Goal: Consume media (video, audio): Consume media (video, audio)

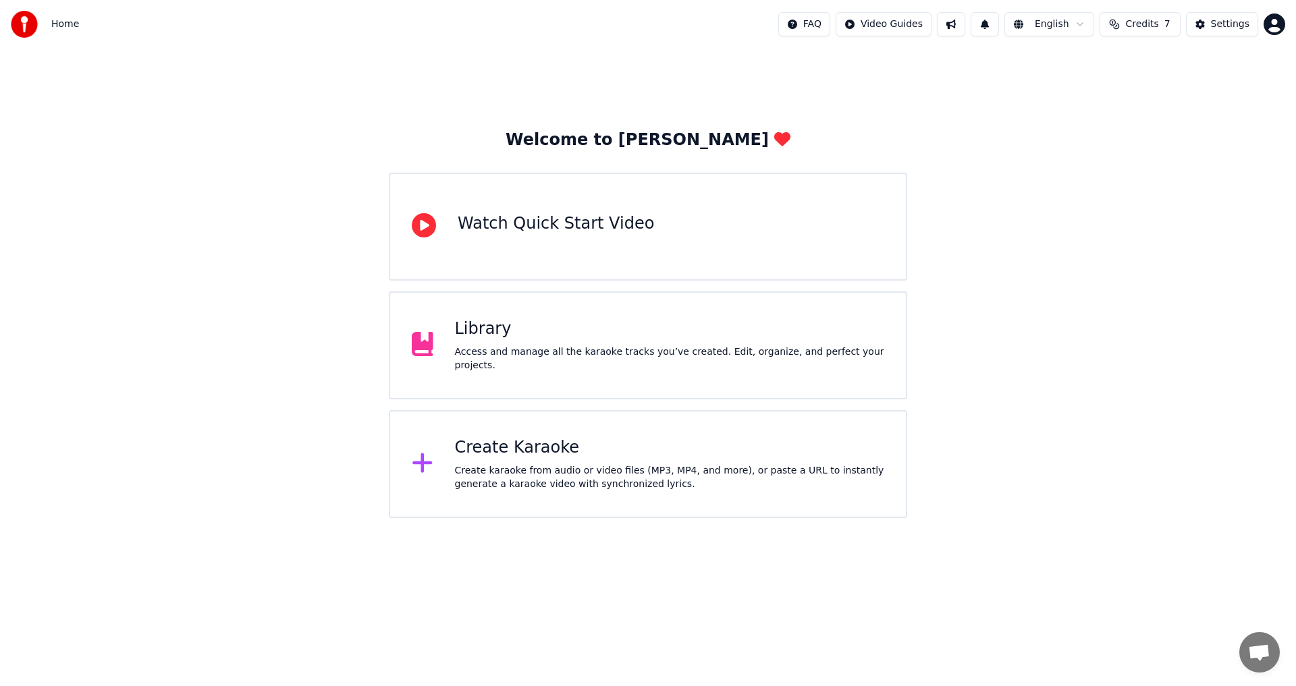
click at [445, 322] on div "Library Access and manage all the karaoke tracks you’ve created. Edit, organize…" at bounding box center [648, 346] width 518 height 108
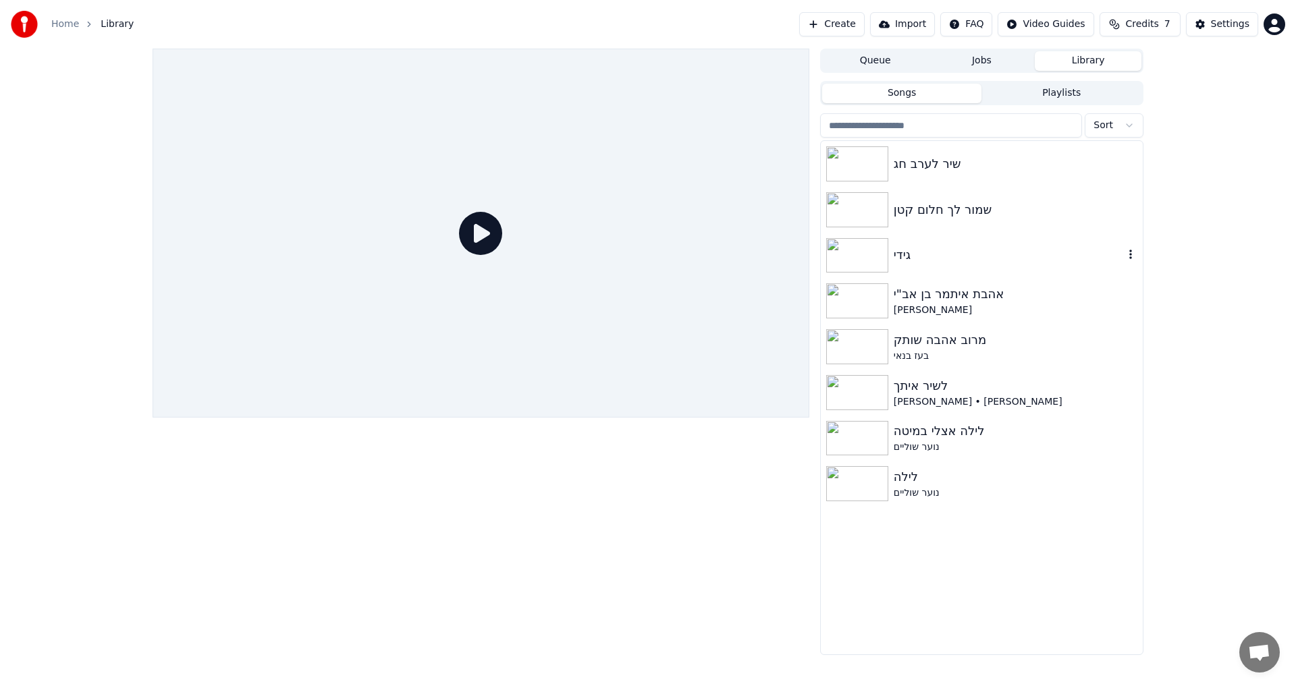
click at [913, 256] on div "גידי" at bounding box center [1009, 255] width 230 height 19
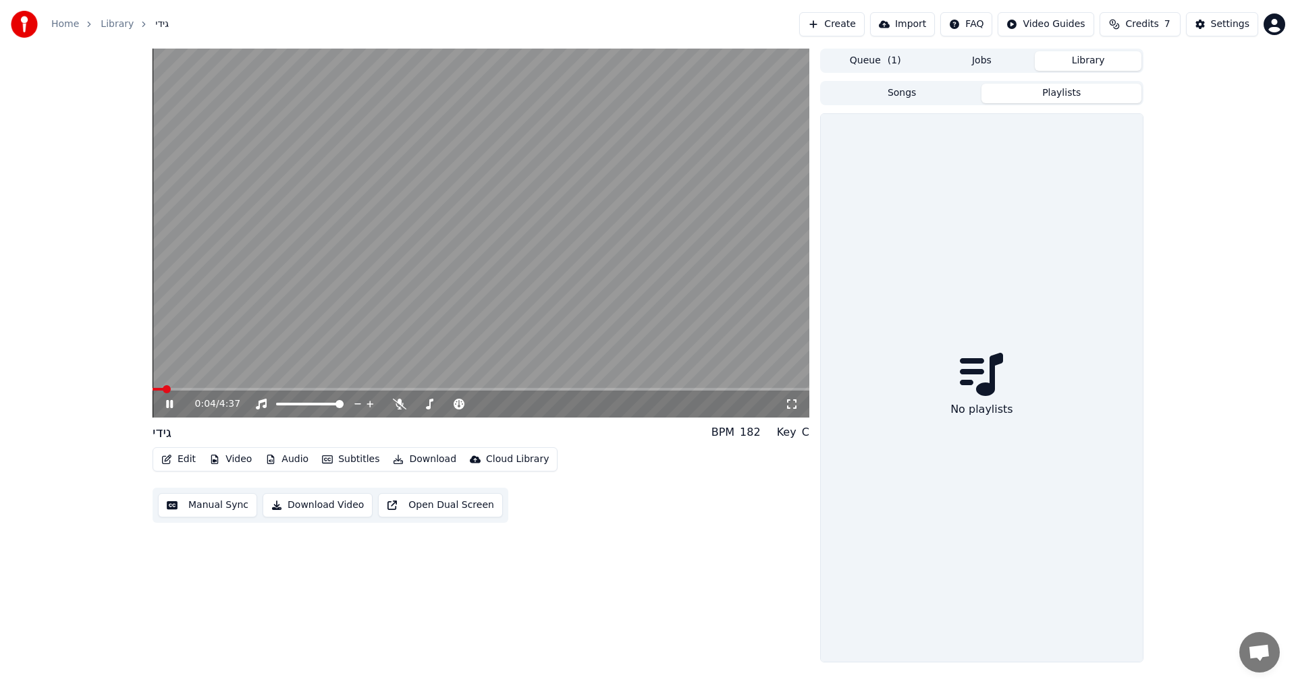
click at [1062, 92] on button "Playlists" at bounding box center [1061, 94] width 160 height 20
click at [917, 90] on button "Songs" at bounding box center [902, 94] width 160 height 20
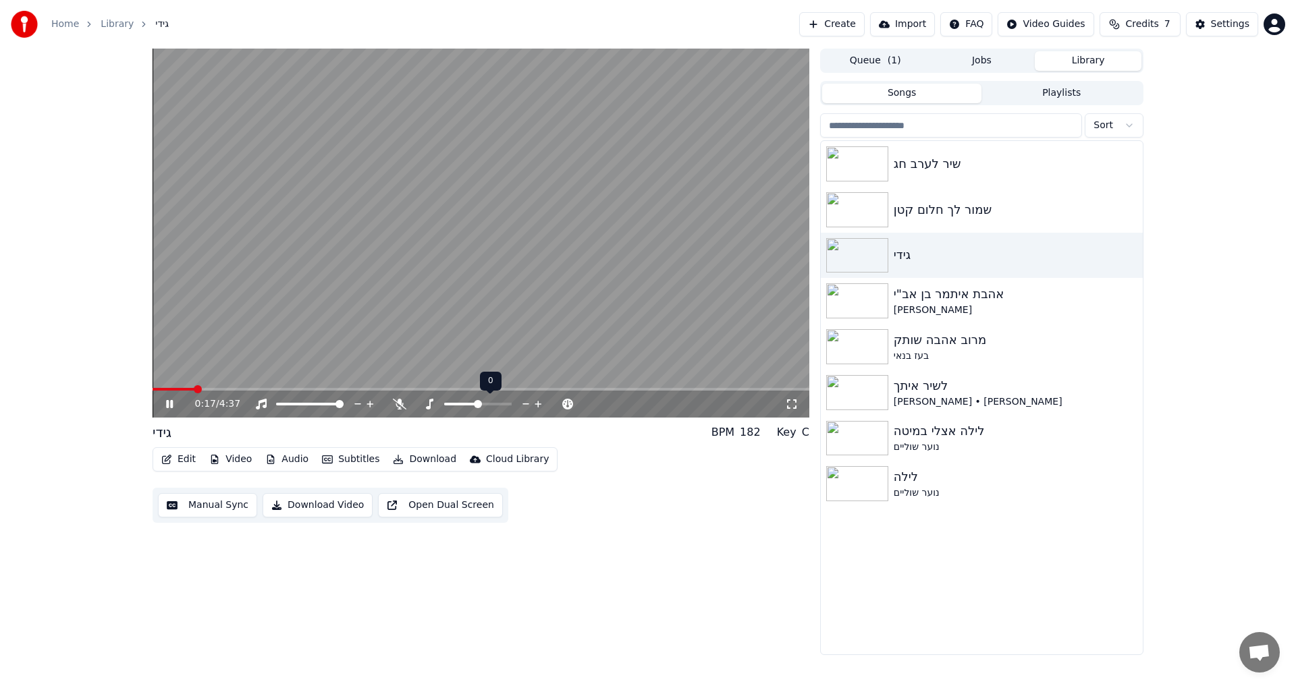
click at [538, 408] on icon at bounding box center [538, 404] width 7 height 7
click at [173, 389] on span at bounding box center [164, 389] width 22 height 3
click at [414, 408] on span at bounding box center [418, 404] width 8 height 8
click at [519, 388] on span at bounding box center [481, 389] width 657 height 3
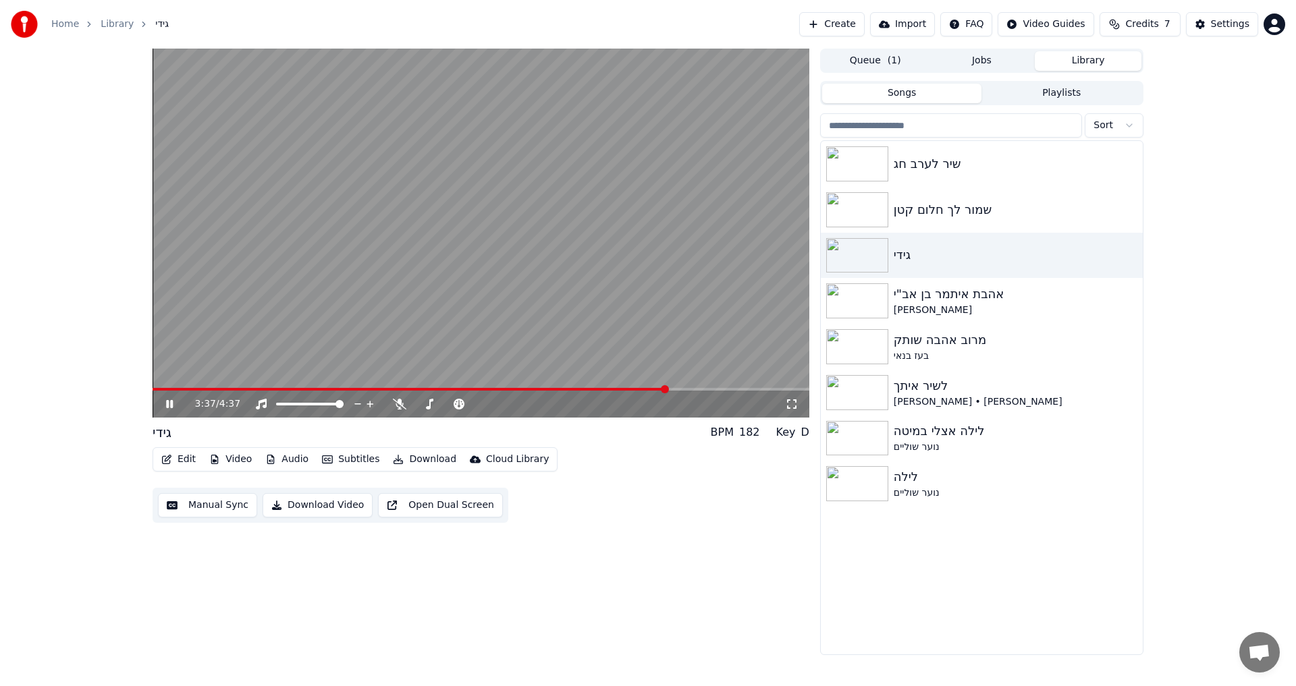
click at [666, 389] on span at bounding box center [481, 389] width 657 height 3
click at [681, 387] on video at bounding box center [481, 233] width 657 height 369
click at [699, 389] on span at bounding box center [481, 389] width 657 height 3
click at [400, 404] on icon at bounding box center [399, 404] width 13 height 11
click at [171, 399] on icon at bounding box center [179, 404] width 32 height 11
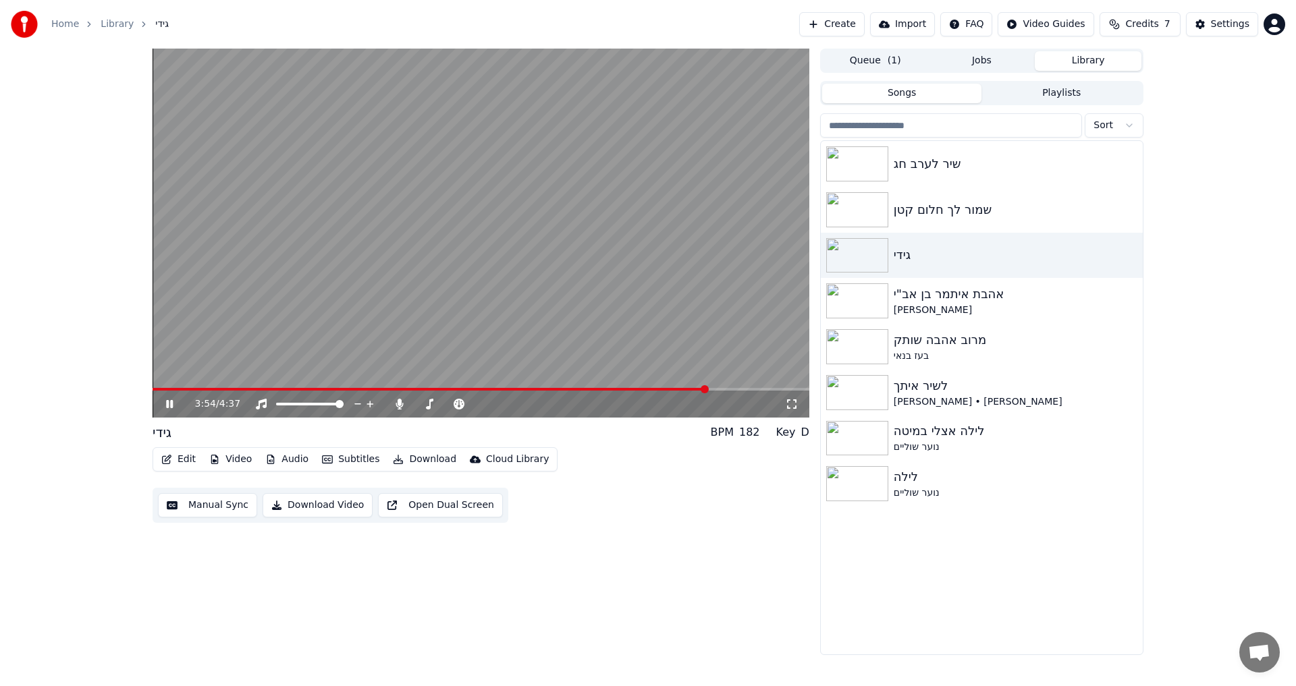
click at [727, 391] on div "3:54 / 4:37" at bounding box center [481, 404] width 657 height 27
click at [728, 389] on span at bounding box center [481, 389] width 657 height 3
click at [741, 385] on video at bounding box center [481, 233] width 657 height 369
click at [400, 400] on icon at bounding box center [398, 404] width 7 height 11
click at [425, 460] on button "Download" at bounding box center [424, 459] width 74 height 19
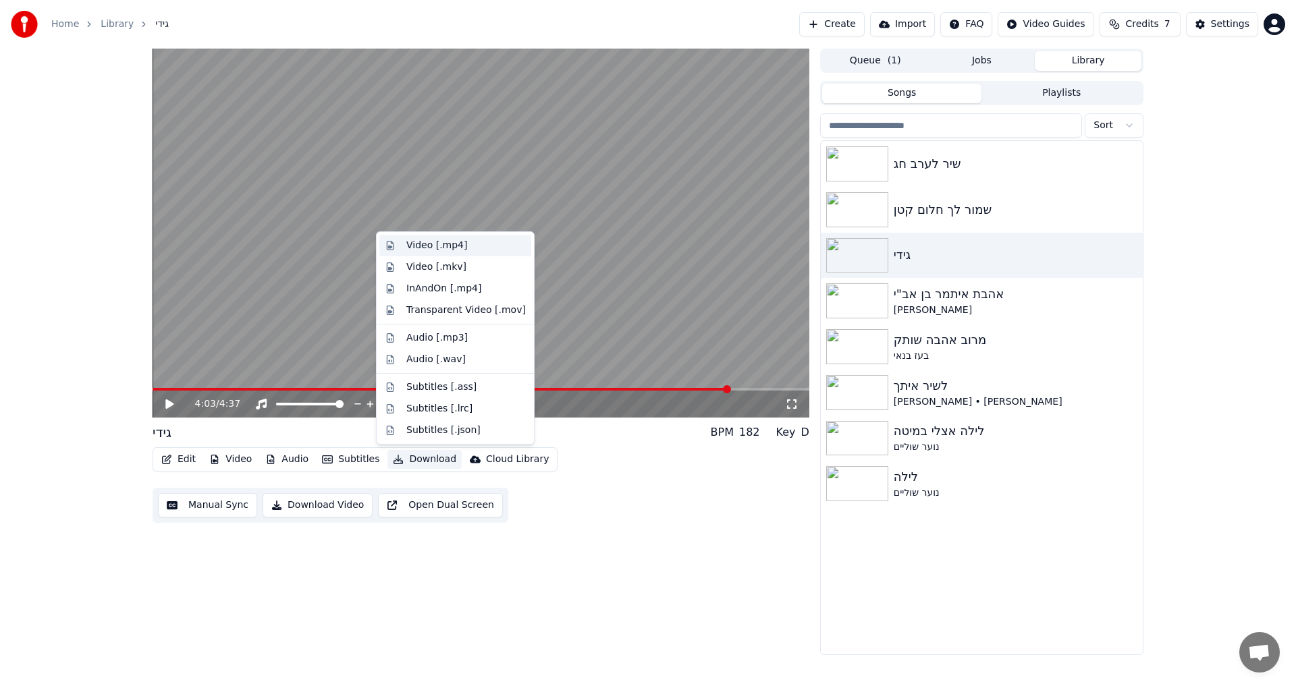
click at [419, 253] on div "Video [.mp4]" at bounding box center [455, 246] width 152 height 22
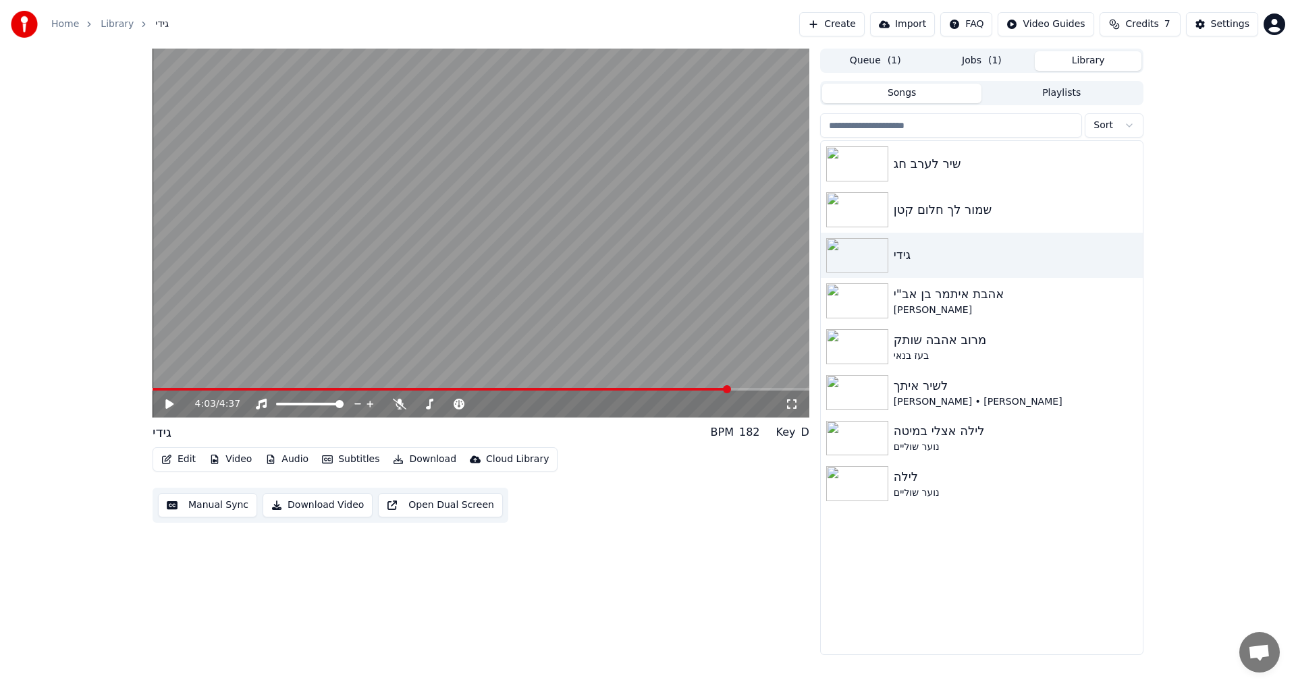
click at [1088, 68] on button "Library" at bounding box center [1088, 61] width 107 height 20
click at [960, 213] on div "שמור לך חלום קטן" at bounding box center [1009, 209] width 230 height 19
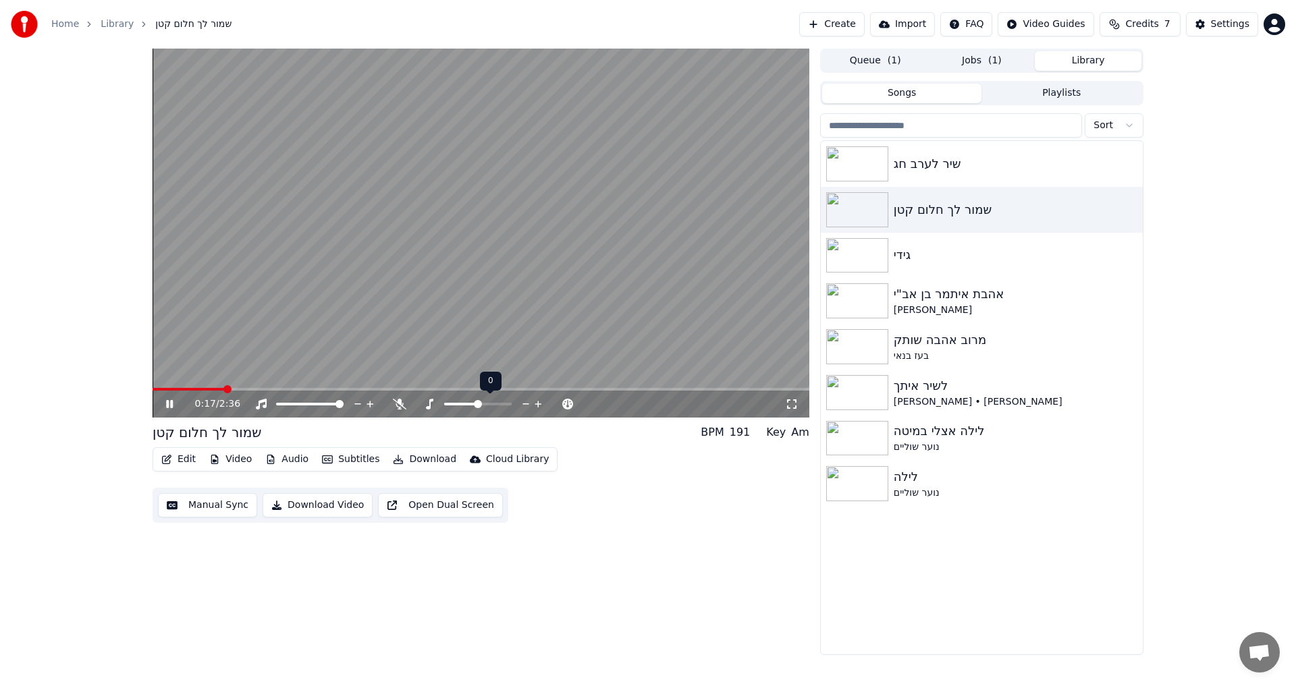
click at [479, 406] on span at bounding box center [478, 404] width 8 height 8
click at [165, 389] on span at bounding box center [159, 389] width 13 height 3
click at [156, 390] on span at bounding box center [182, 389] width 59 height 3
click at [169, 403] on icon at bounding box center [179, 404] width 32 height 11
click at [169, 403] on icon at bounding box center [169, 404] width 8 height 9
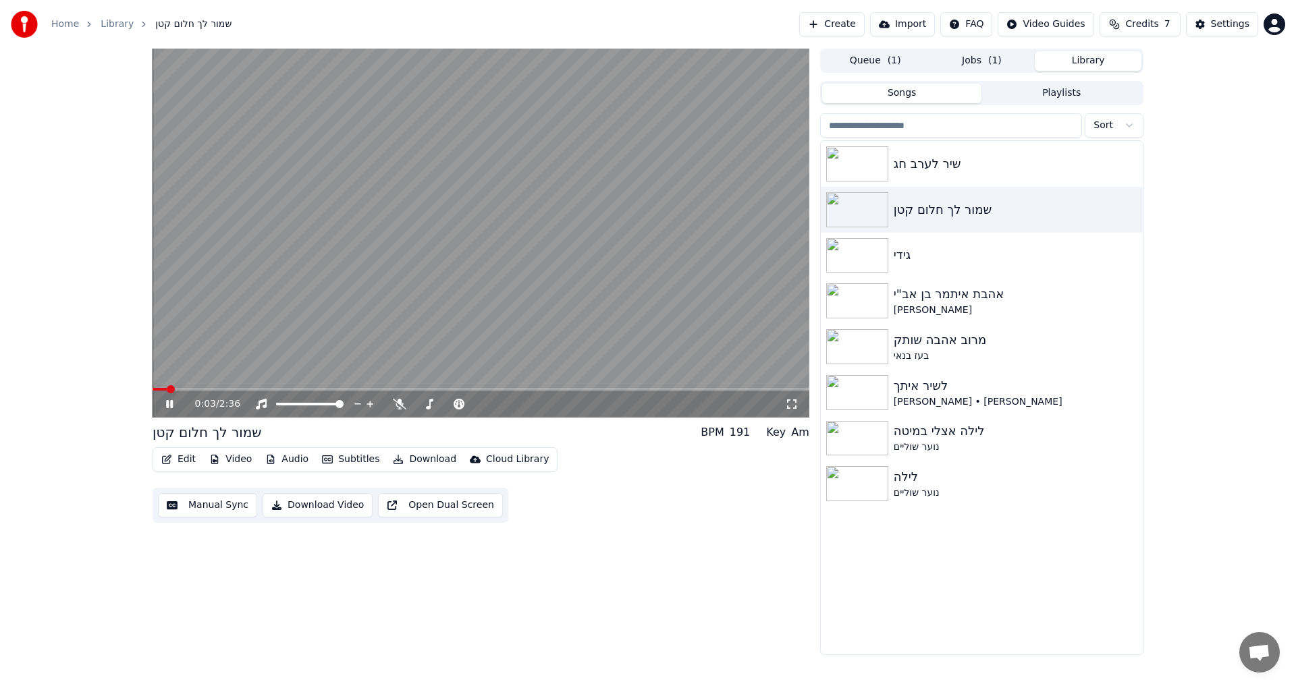
click at [169, 403] on icon at bounding box center [179, 404] width 32 height 11
click at [962, 252] on div "גידי" at bounding box center [1009, 255] width 230 height 19
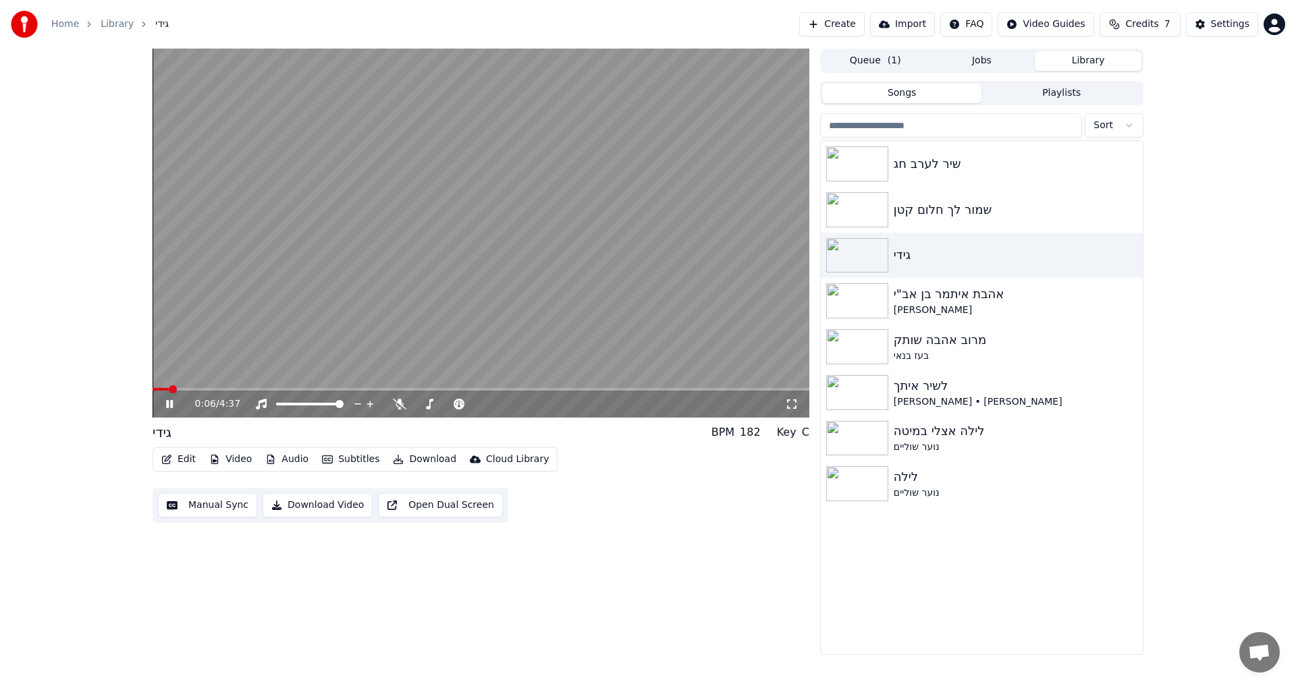
click at [169, 405] on icon at bounding box center [179, 404] width 32 height 11
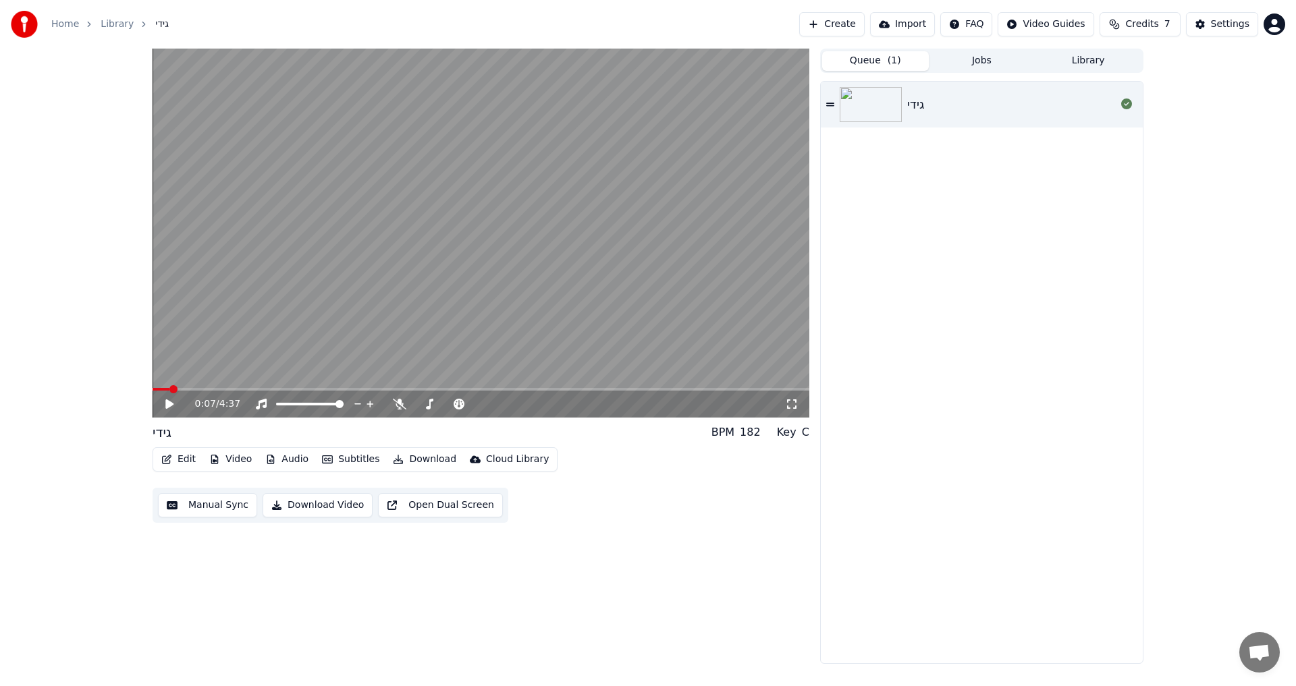
click at [892, 69] on button "Queue ( 1 )" at bounding box center [875, 61] width 107 height 20
click at [913, 106] on div "גידי" at bounding box center [915, 104] width 17 height 19
click at [177, 391] on div "0:02 / 4:37" at bounding box center [481, 404] width 657 height 27
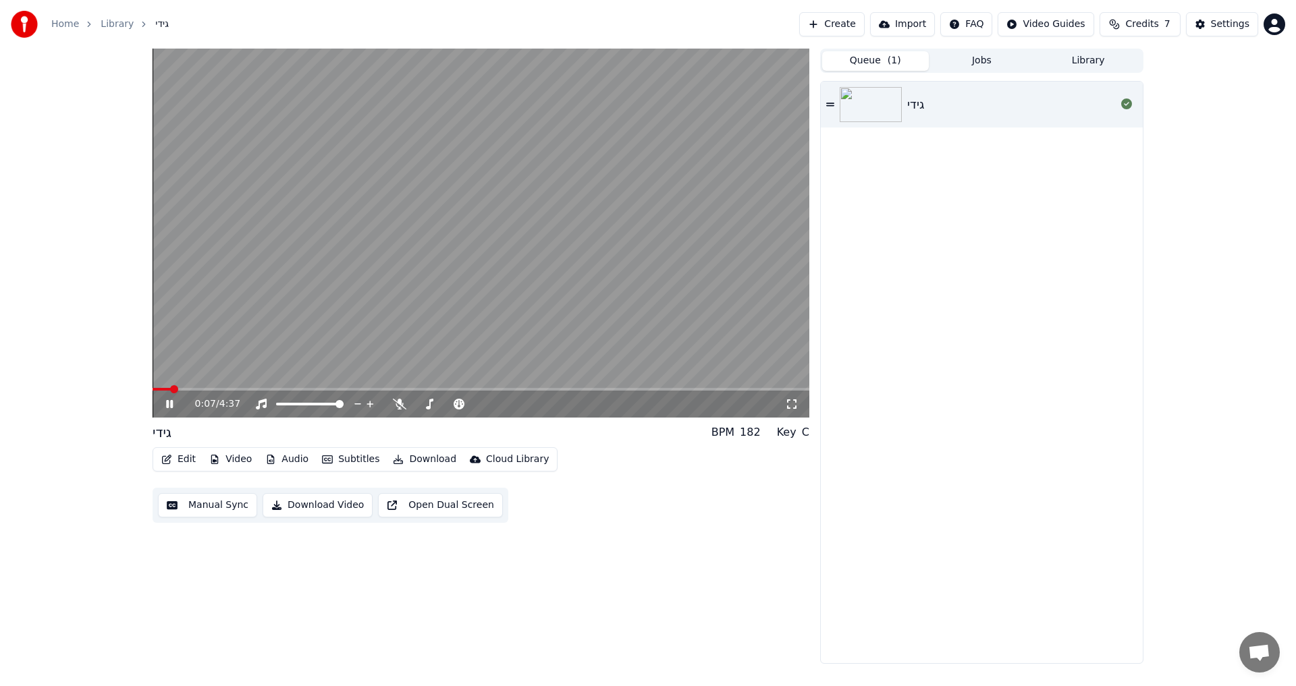
click at [171, 411] on div "0:07 / 4:37" at bounding box center [481, 404] width 646 height 13
click at [174, 404] on icon at bounding box center [179, 404] width 32 height 11
click at [1064, 64] on button "Library" at bounding box center [1088, 61] width 107 height 20
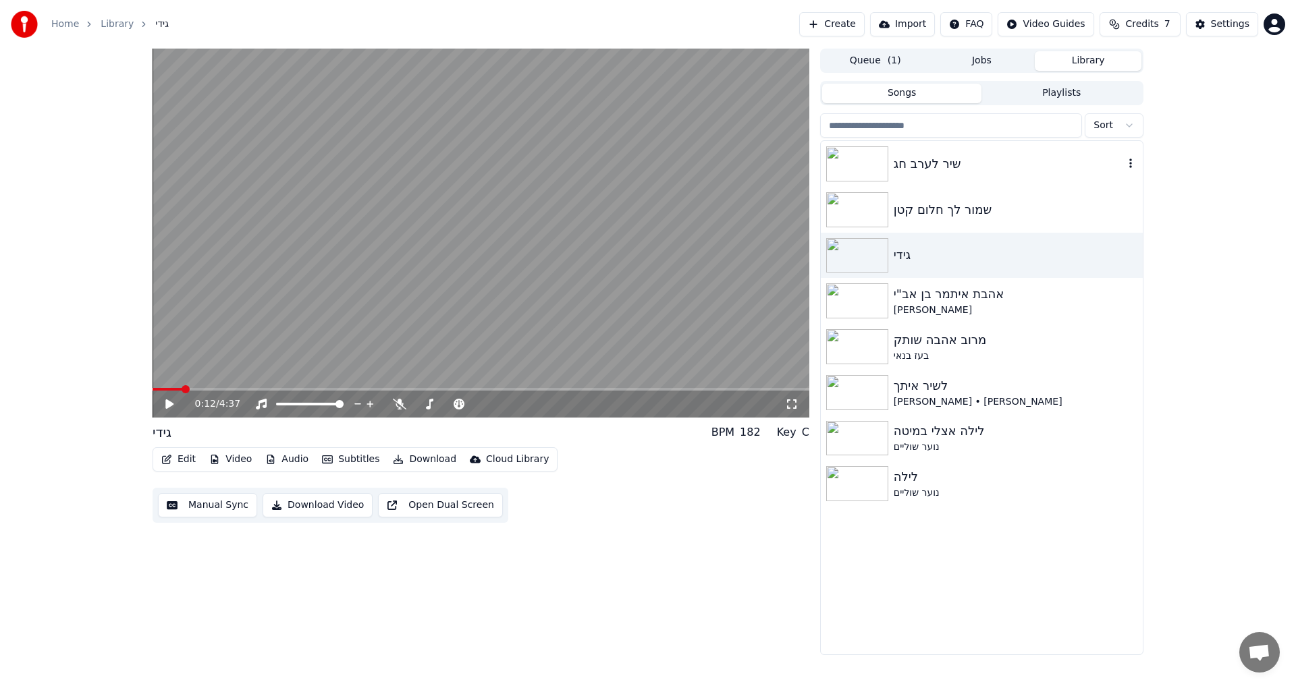
click at [937, 158] on div "שיר לערב חג" at bounding box center [1009, 164] width 230 height 19
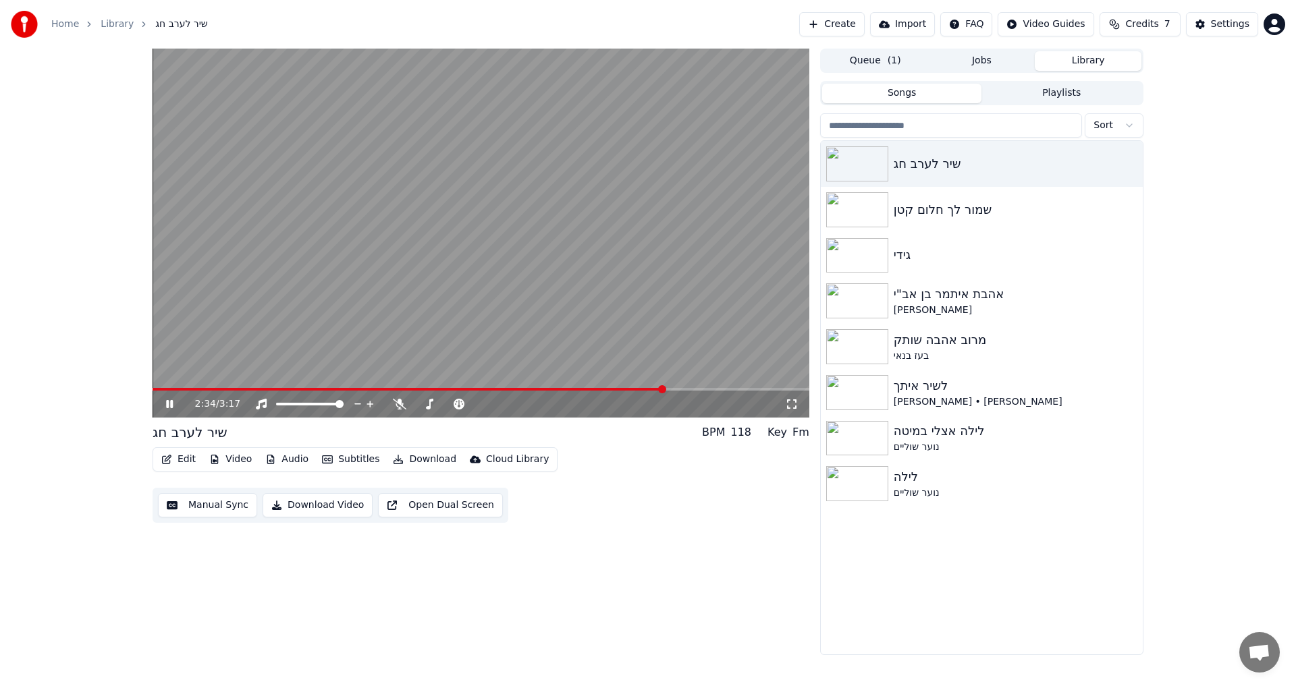
click at [663, 389] on span at bounding box center [409, 389] width 512 height 3
click at [713, 387] on video at bounding box center [481, 233] width 657 height 369
click at [722, 387] on video at bounding box center [481, 233] width 657 height 369
click at [736, 387] on video at bounding box center [481, 233] width 657 height 369
click at [736, 390] on span at bounding box center [481, 389] width 657 height 3
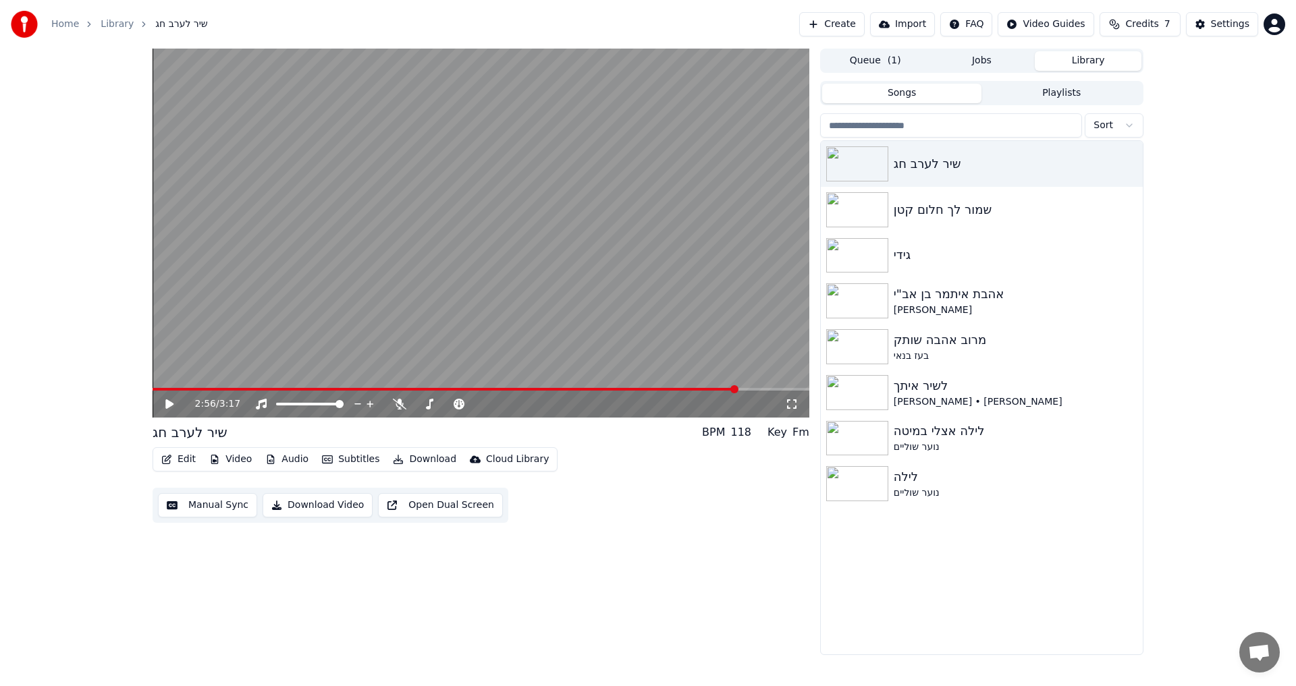
click at [709, 390] on span at bounding box center [445, 389] width 585 height 3
click at [165, 402] on icon at bounding box center [179, 404] width 32 height 11
click at [225, 510] on button "Manual Sync" at bounding box center [207, 505] width 99 height 24
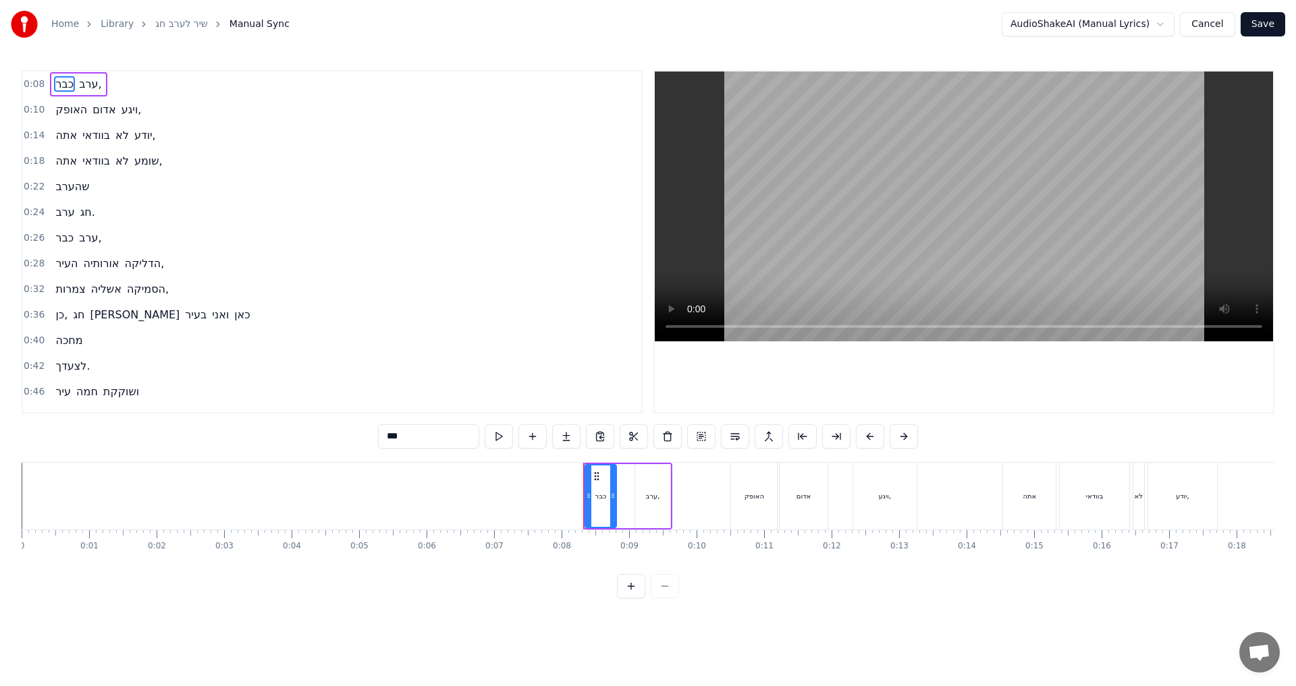
click at [142, 138] on span "יודע," at bounding box center [145, 136] width 24 height 16
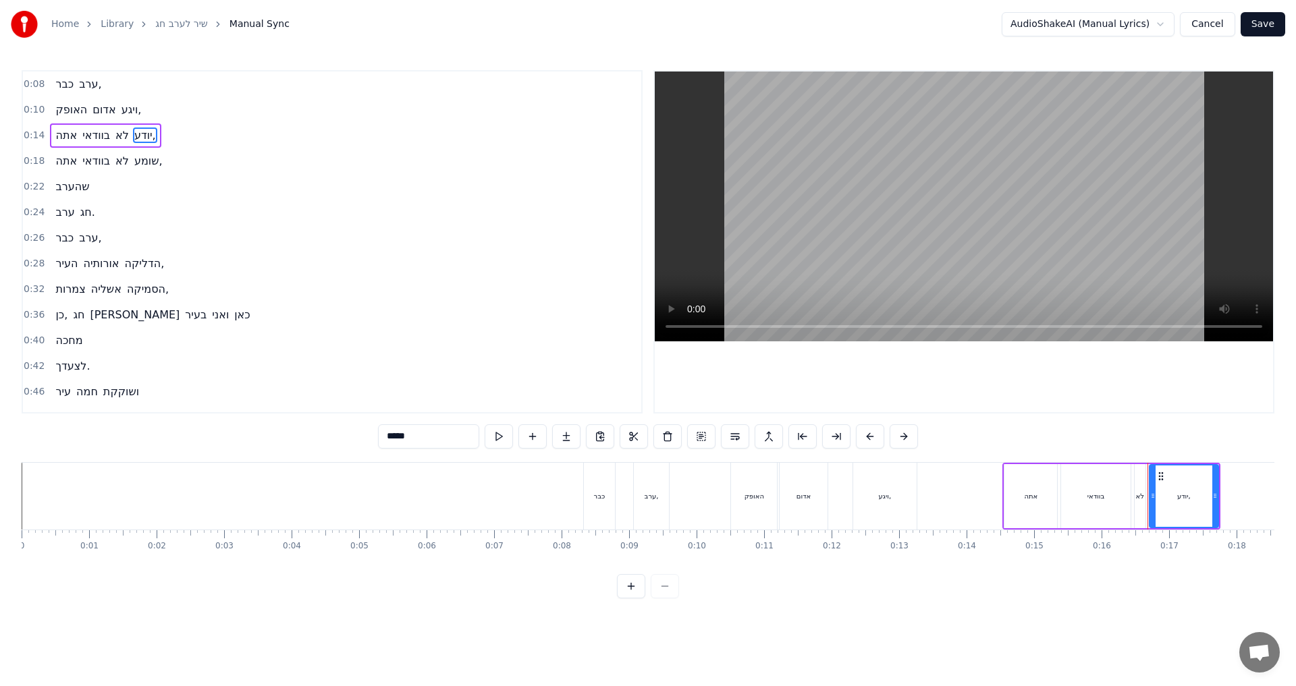
drag, startPoint x: 410, startPoint y: 437, endPoint x: 356, endPoint y: 428, distance: 55.5
click at [362, 432] on div "0:08 כבר ערב, 0:10 האופק אדום ויגע, 0:14 אתה בוודאי לא יודע, 0:18 אתה בוודאי לא…" at bounding box center [648, 334] width 1253 height 528
click at [144, 165] on span "שומע," at bounding box center [148, 161] width 31 height 16
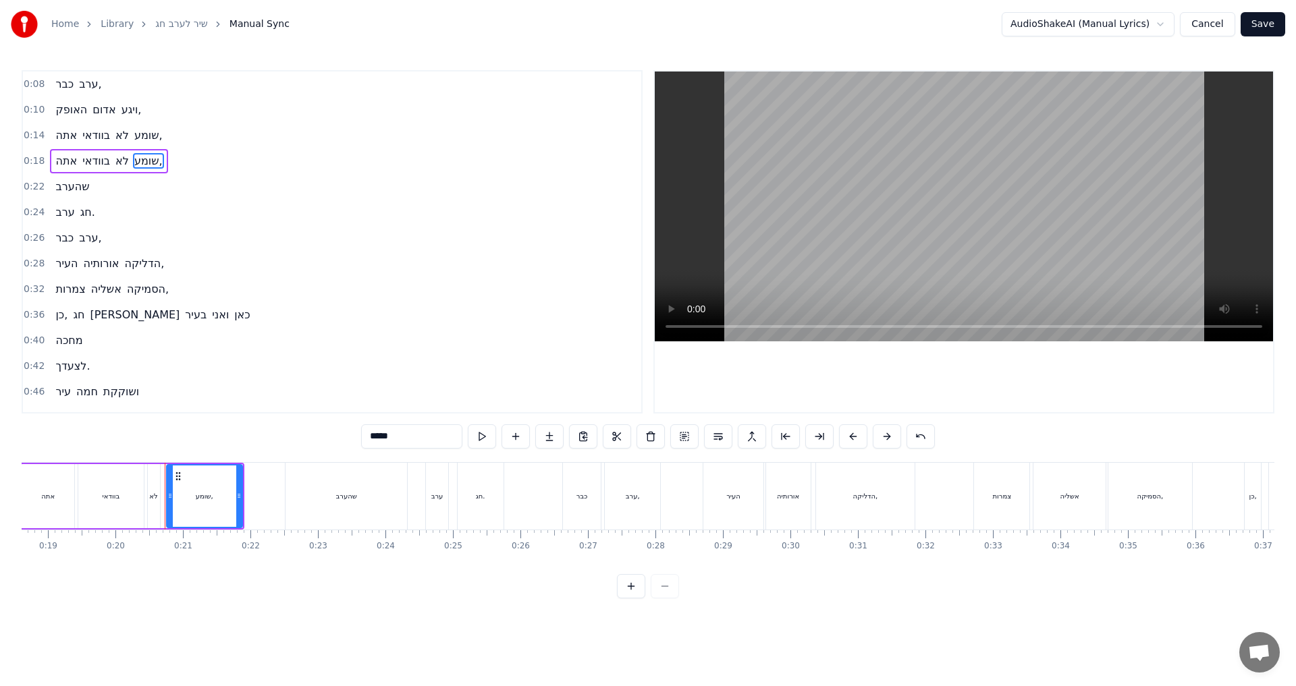
scroll to position [0, 1331]
drag, startPoint x: 391, startPoint y: 435, endPoint x: 352, endPoint y: 439, distance: 38.7
click at [352, 439] on div "0:08 כבר ערב, 0:10 האופק אדום ויגע, 0:14 אתה בוודאי לא שומע, 0:18 אתה בוודאי לא…" at bounding box center [648, 334] width 1253 height 528
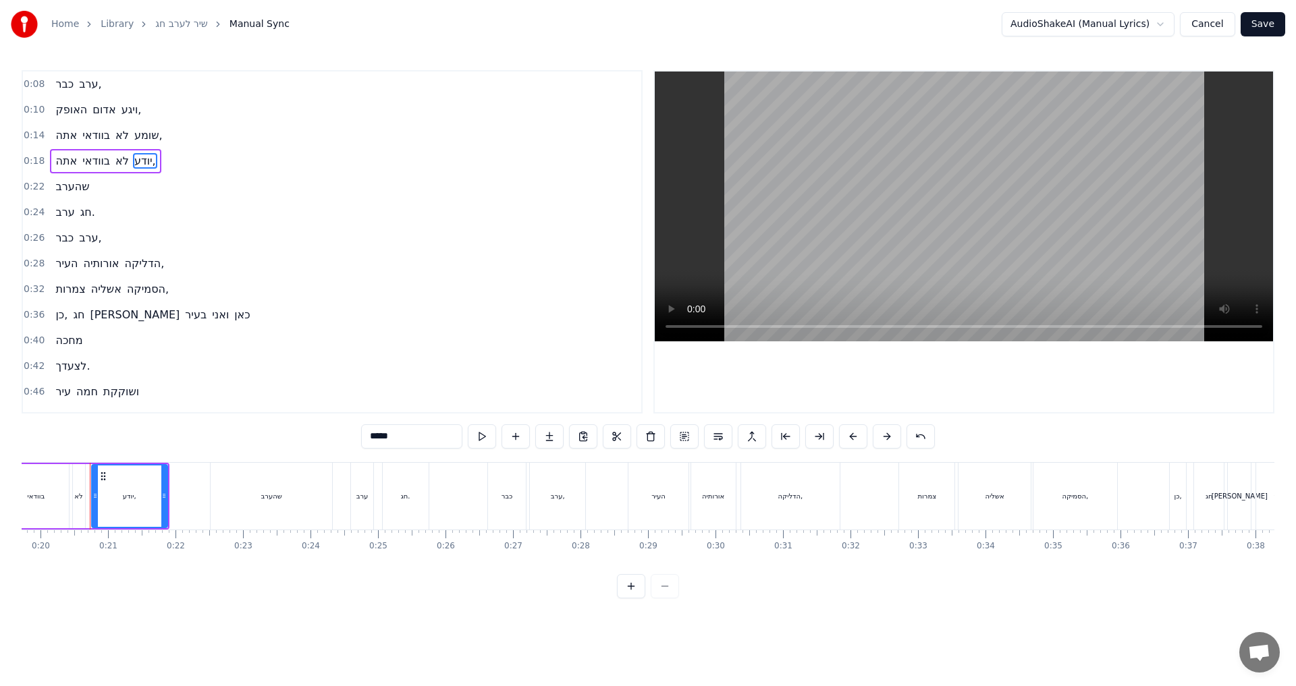
type input "*****"
click at [1277, 12] on button "Save" at bounding box center [1262, 24] width 45 height 24
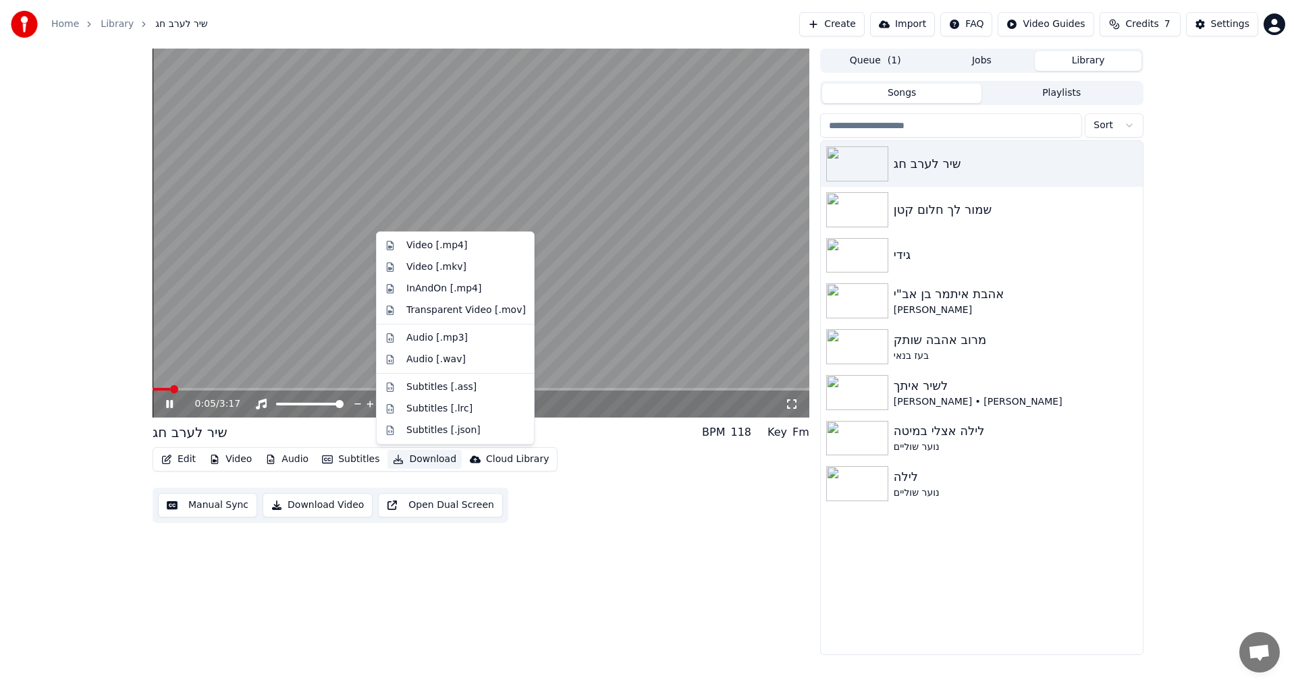
click at [422, 460] on button "Download" at bounding box center [424, 459] width 74 height 19
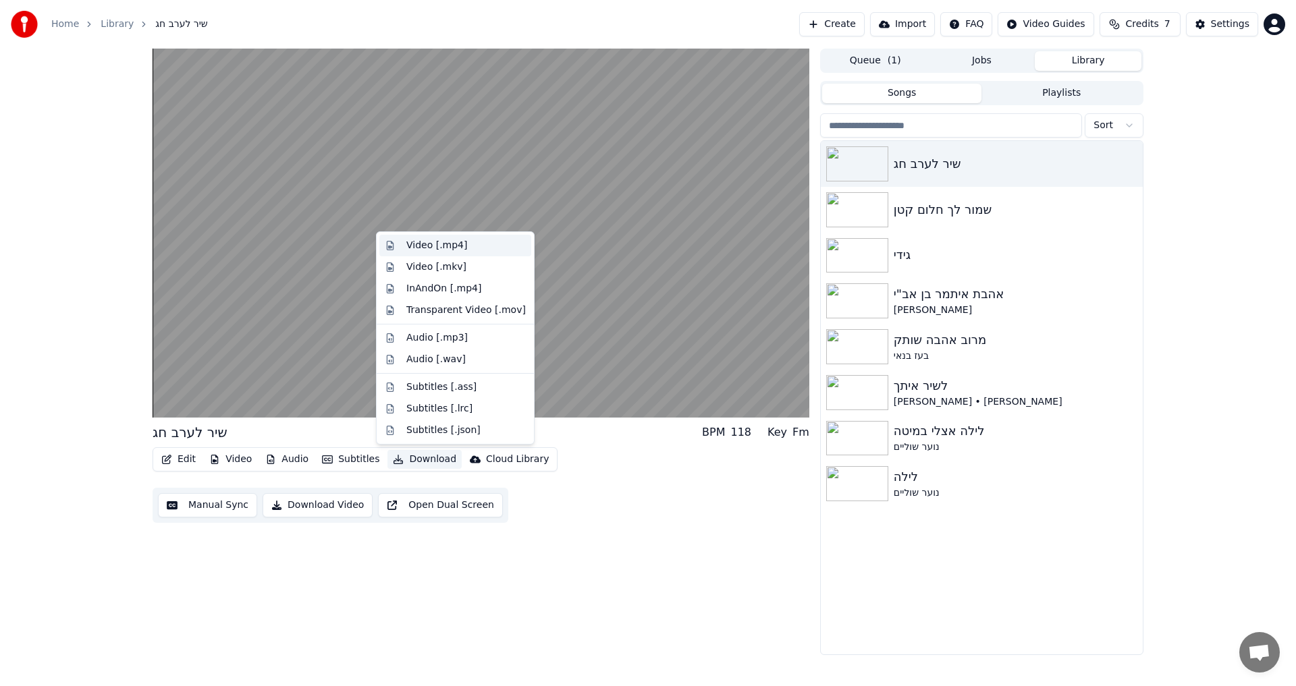
click at [433, 246] on div "Video [.mp4]" at bounding box center [436, 245] width 61 height 13
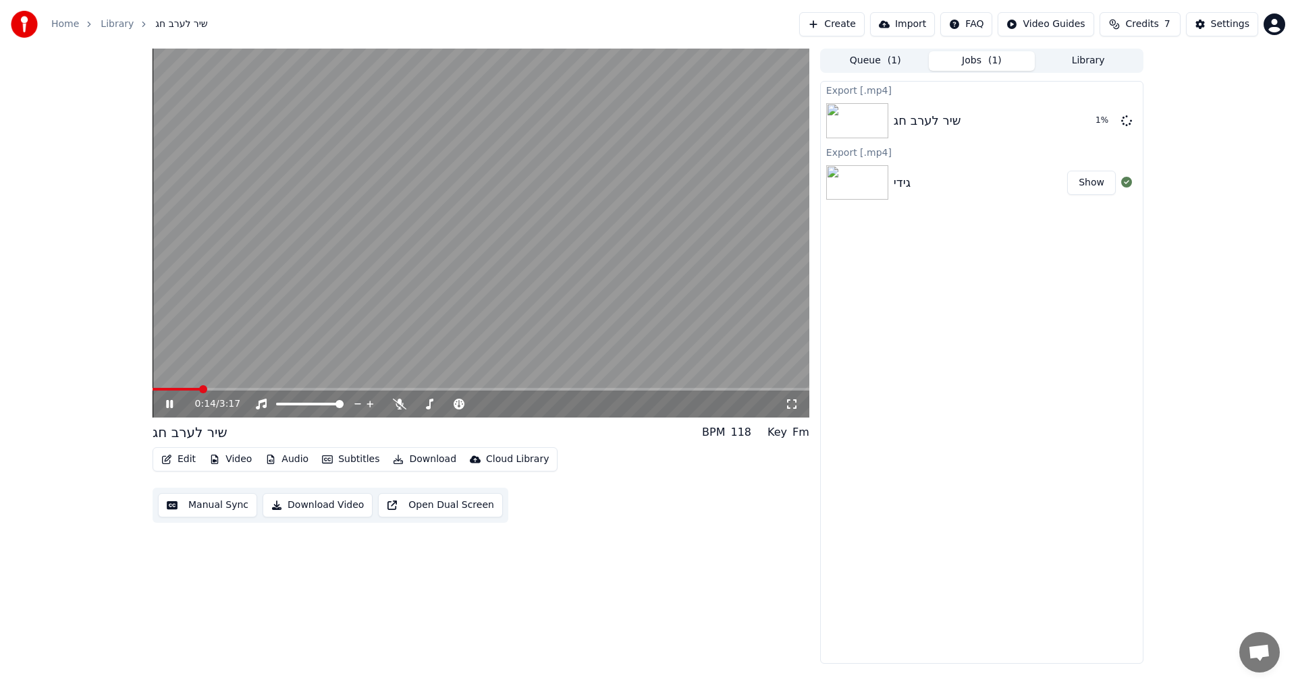
click at [173, 405] on icon at bounding box center [169, 404] width 7 height 8
click at [157, 390] on span at bounding box center [177, 389] width 49 height 3
click at [165, 402] on icon at bounding box center [179, 404] width 32 height 11
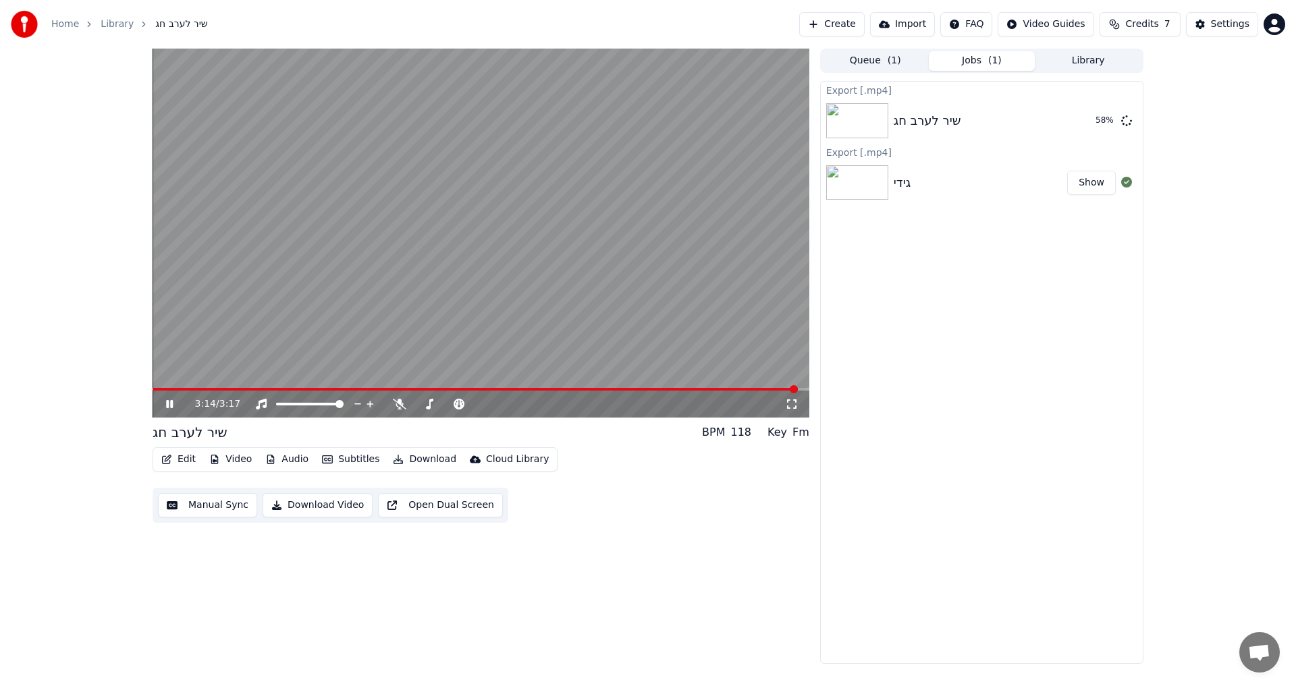
click at [165, 402] on icon at bounding box center [179, 404] width 32 height 11
click at [1099, 57] on button "Library" at bounding box center [1088, 61] width 107 height 20
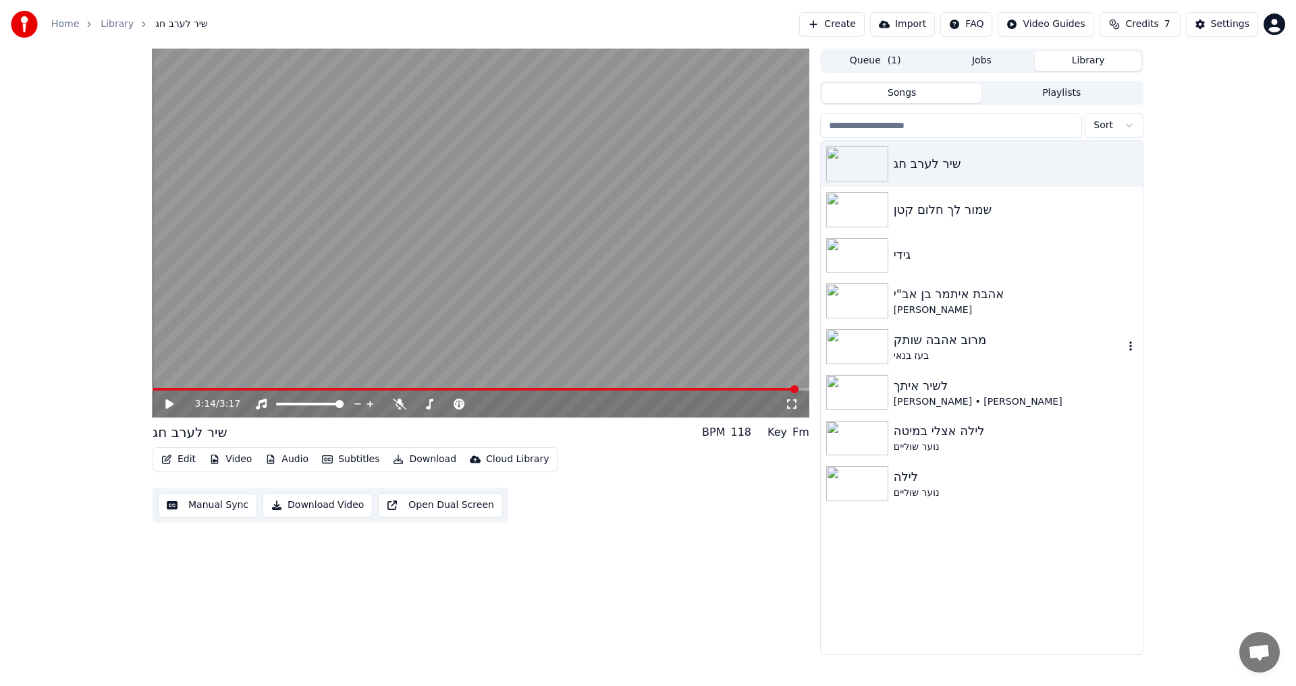
click at [929, 346] on div "מרוב אהבה שותק" at bounding box center [1009, 340] width 230 height 19
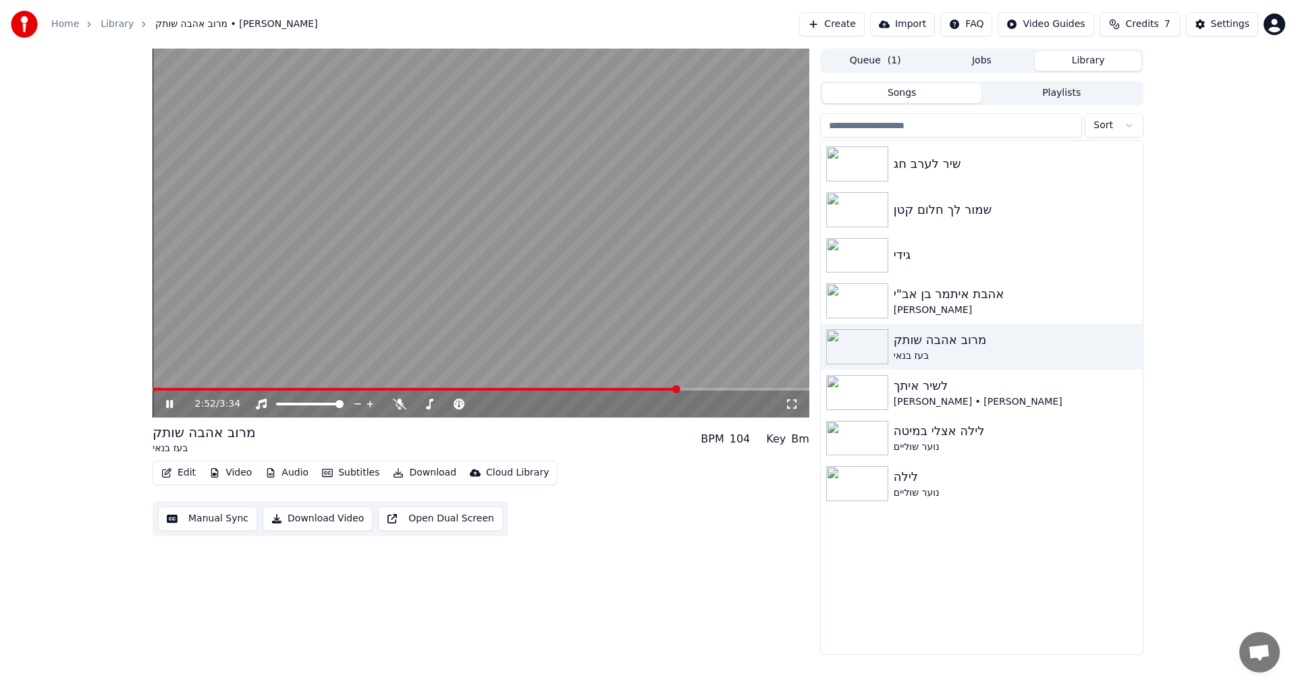
click at [685, 388] on span at bounding box center [481, 389] width 657 height 3
click at [692, 389] on span at bounding box center [481, 389] width 657 height 3
click at [699, 391] on span at bounding box center [481, 389] width 657 height 3
click at [707, 391] on span at bounding box center [481, 389] width 657 height 3
click at [713, 389] on span at bounding box center [481, 389] width 657 height 3
